Goal: Obtain resource: Obtain resource

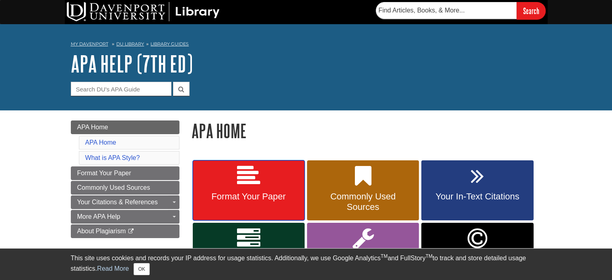
click at [217, 186] on link "Format Your Paper" at bounding box center [249, 190] width 112 height 60
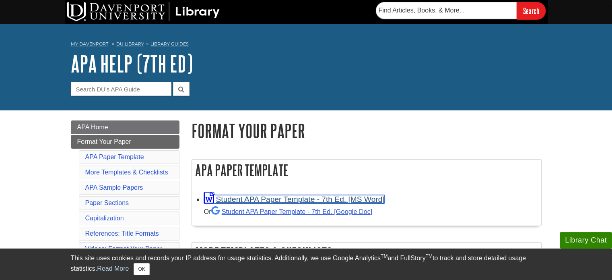
click at [273, 200] on link "Student APA Paper Template - 7th Ed. [MS Word]" at bounding box center [294, 199] width 181 height 8
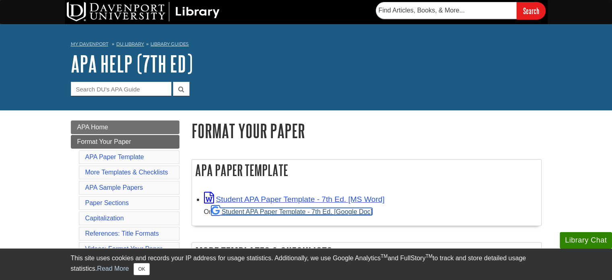
click at [311, 209] on link "Student APA Paper Template - 7th Ed. [Google Doc]" at bounding box center [291, 211] width 161 height 7
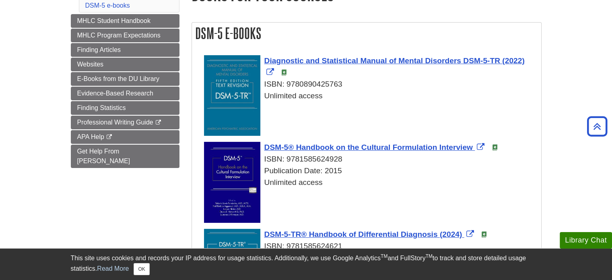
scroll to position [109, 0]
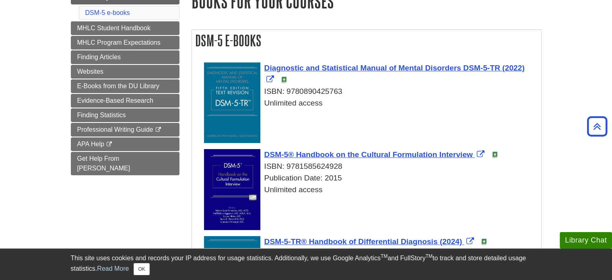
click at [380, 29] on div "DSM-5 e-books Diagnostic and Statistical Manual of Mental Disorders DSM-5-TR (2…" at bounding box center [367, 274] width 362 height 506
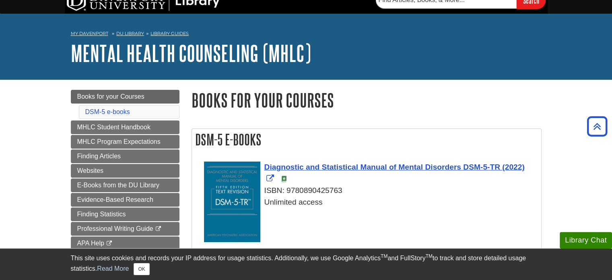
scroll to position [2, 0]
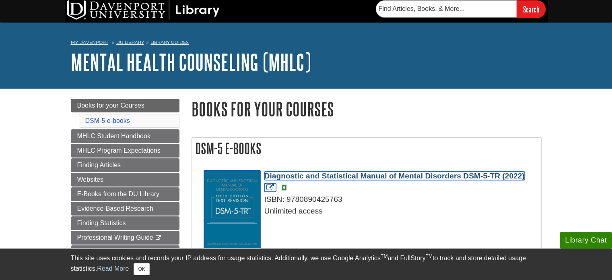
click at [328, 177] on span "Diagnostic and Statistical Manual of Mental Disorders DSM-5-TR (2022)" at bounding box center [394, 175] width 260 height 8
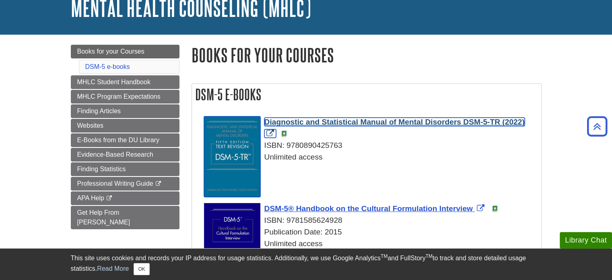
scroll to position [0, 0]
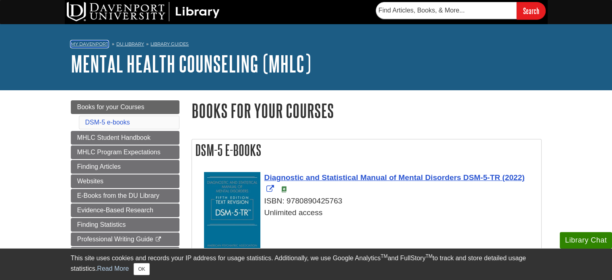
click at [82, 43] on link "My Davenport" at bounding box center [89, 44] width 37 height 7
